Goal: Find specific page/section: Find specific page/section

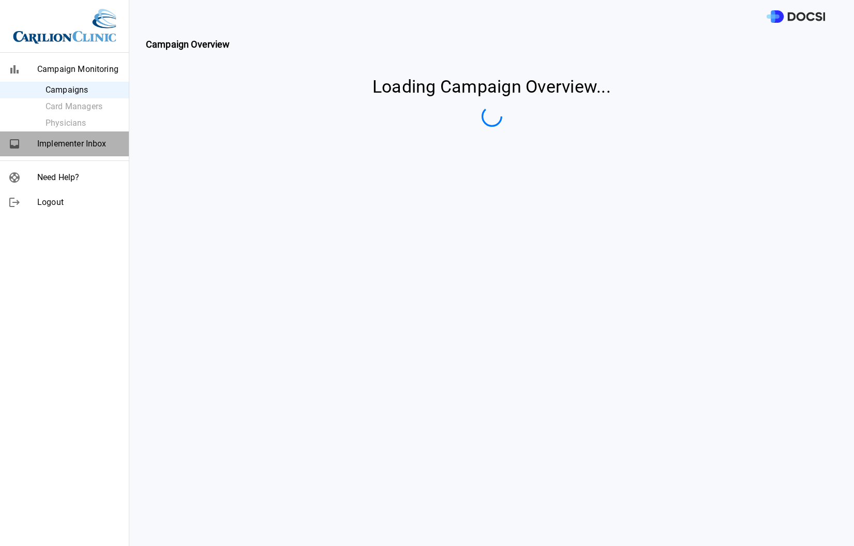
click at [48, 141] on span "Implementer Inbox" at bounding box center [78, 144] width 83 height 12
